Goal: Task Accomplishment & Management: Use online tool/utility

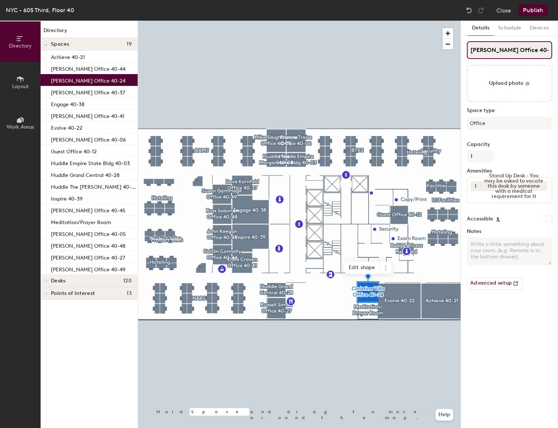
click at [508, 56] on input "[PERSON_NAME] Office 40-24" at bounding box center [509, 50] width 85 height 18
click at [424, 56] on div "Directory Layout Work Areas Directory Spaces 19 Achieve 40-21 [PERSON_NAME] Off…" at bounding box center [279, 224] width 558 height 407
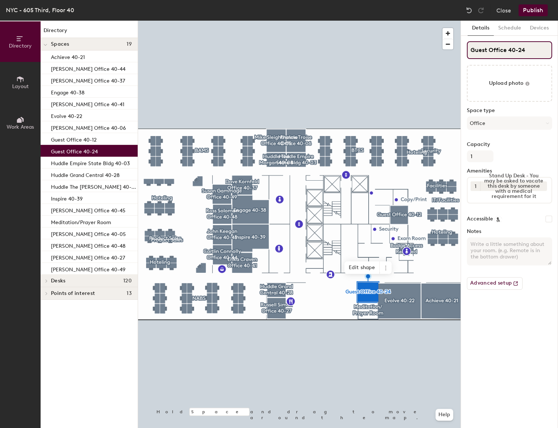
type input "Guest Office 40-24"
click at [532, 144] on label "Capacity" at bounding box center [509, 145] width 85 height 6
click at [493, 150] on input "1" at bounding box center [480, 156] width 27 height 12
click at [531, 8] on button "Publish" at bounding box center [532, 10] width 29 height 12
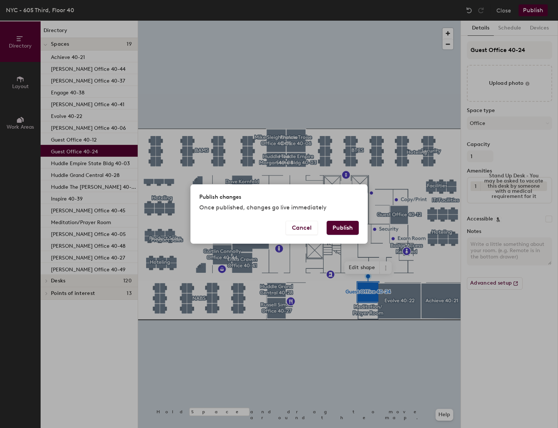
click at [343, 232] on button "Publish" at bounding box center [342, 228] width 32 height 14
